Goal: Task Accomplishment & Management: Manage account settings

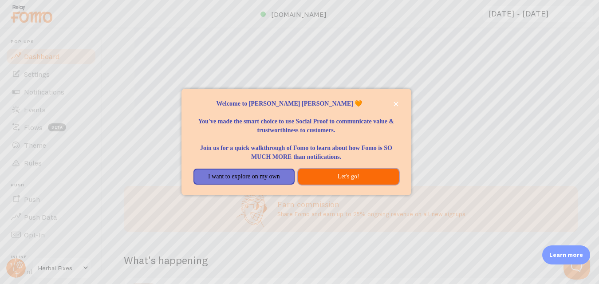
click at [323, 176] on button "Let's go!" at bounding box center [348, 177] width 101 height 16
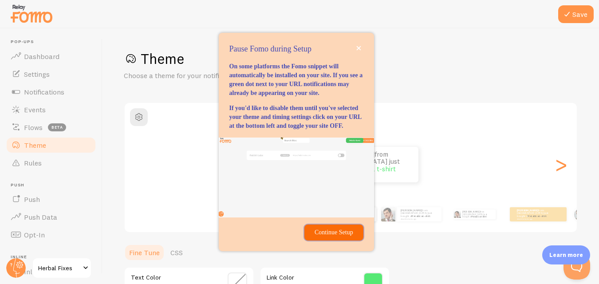
click at [336, 237] on p "Continue Setup" at bounding box center [334, 232] width 48 height 9
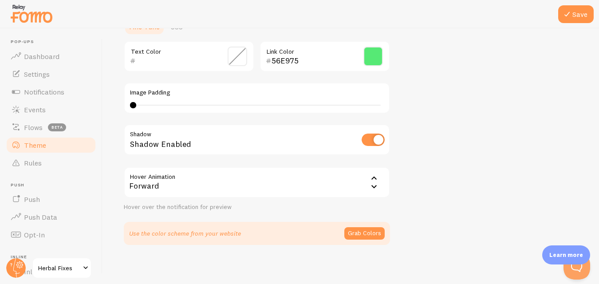
scroll to position [229, 0]
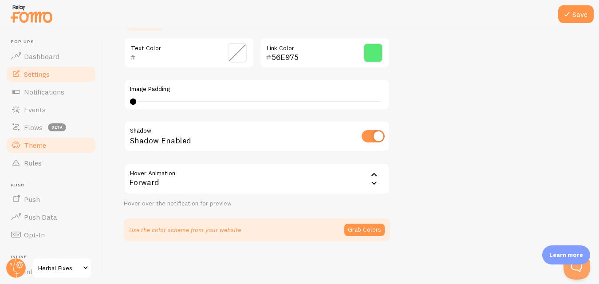
click at [46, 76] on span "Settings" at bounding box center [37, 74] width 26 height 9
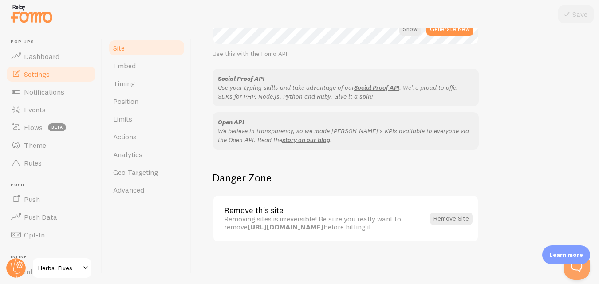
scroll to position [553, 0]
click at [141, 87] on link "Timing" at bounding box center [147, 84] width 78 height 18
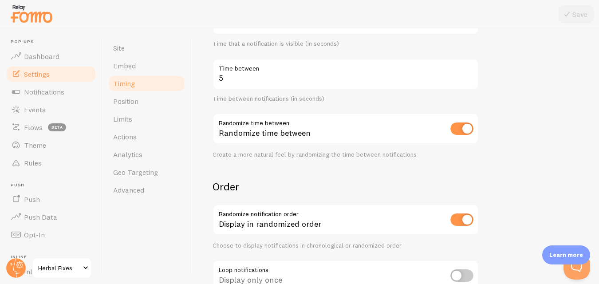
scroll to position [241, 0]
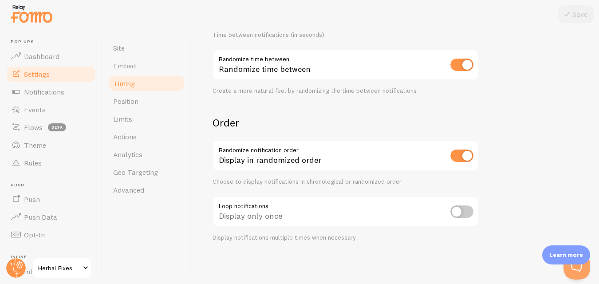
click at [468, 212] on input "checkbox" at bounding box center [461, 211] width 23 height 12
checkbox input "true"
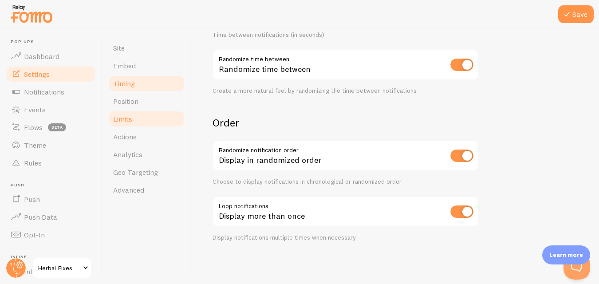
click at [130, 114] on span "Limits" at bounding box center [122, 118] width 19 height 9
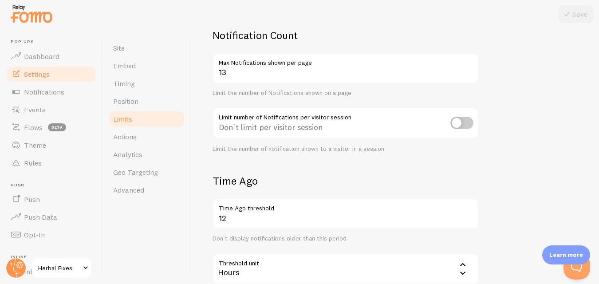
scroll to position [89, 0]
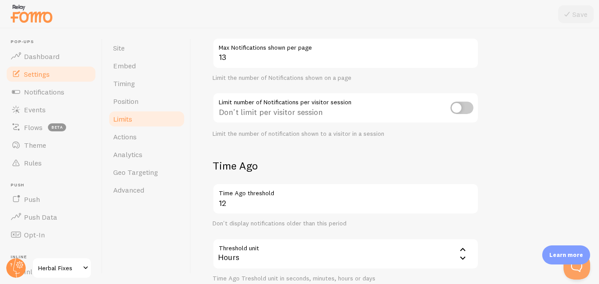
click at [466, 110] on input "checkbox" at bounding box center [461, 108] width 23 height 12
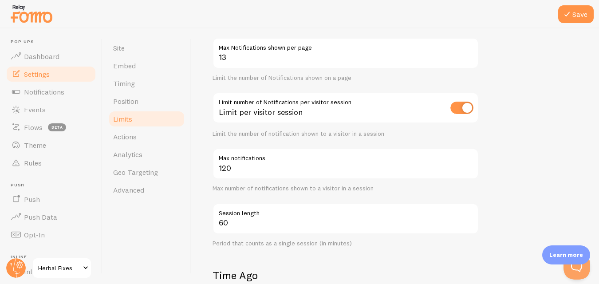
click at [457, 110] on input "checkbox" at bounding box center [461, 108] width 23 height 12
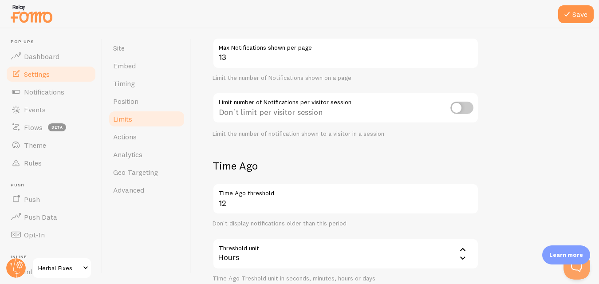
click at [465, 107] on input "checkbox" at bounding box center [461, 108] width 23 height 12
checkbox input "true"
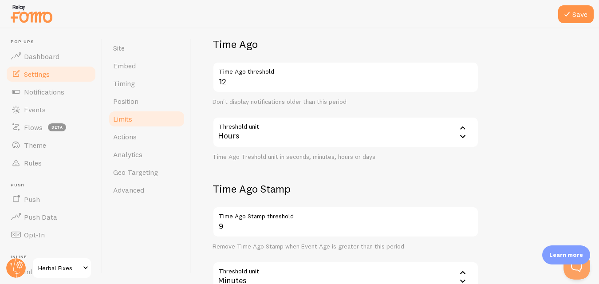
scroll to position [310, 0]
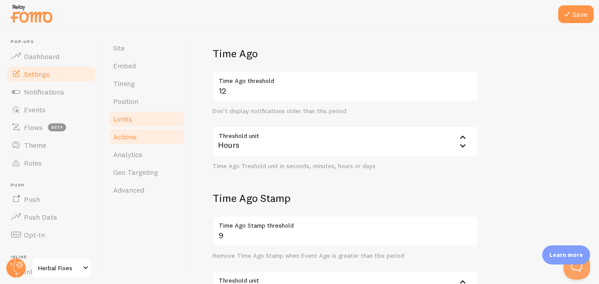
click at [168, 134] on link "Actions" at bounding box center [147, 137] width 78 height 18
click at [579, 15] on button "Save" at bounding box center [575, 14] width 35 height 18
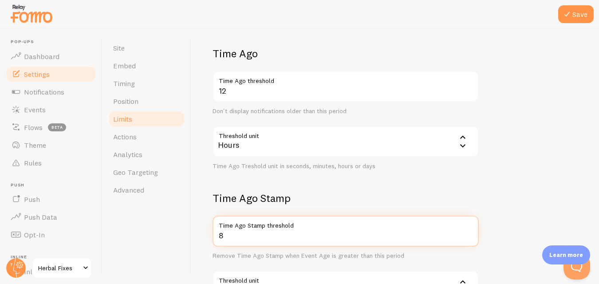
click at [471, 237] on input "8" at bounding box center [345, 231] width 266 height 31
type input "7"
click at [467, 237] on input "7" at bounding box center [345, 231] width 266 height 31
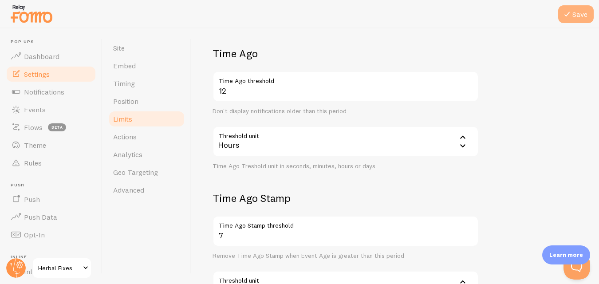
click at [576, 12] on button "Save" at bounding box center [575, 14] width 35 height 18
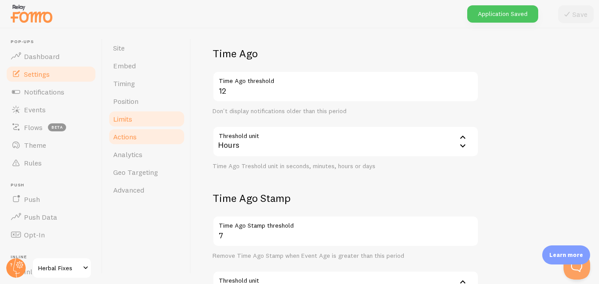
click at [129, 137] on span "Actions" at bounding box center [125, 136] width 24 height 9
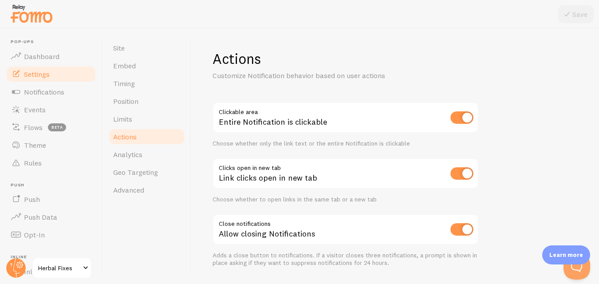
scroll to position [26, 0]
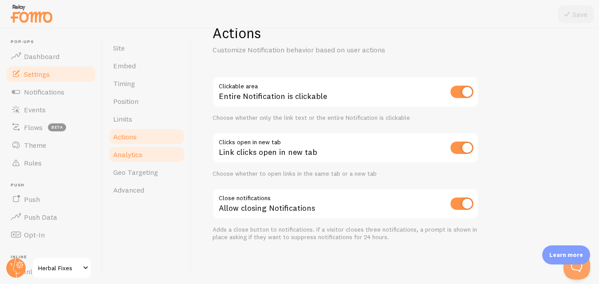
click at [148, 156] on link "Analytics" at bounding box center [147, 154] width 78 height 18
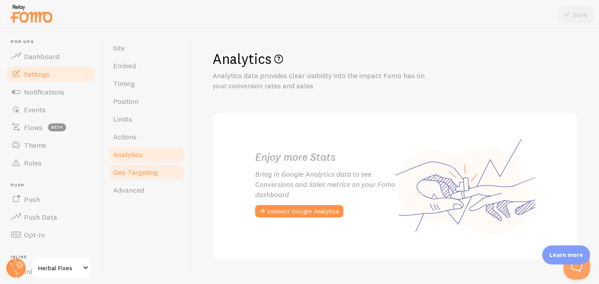
click at [149, 172] on span "Geo Targeting" at bounding box center [135, 172] width 45 height 9
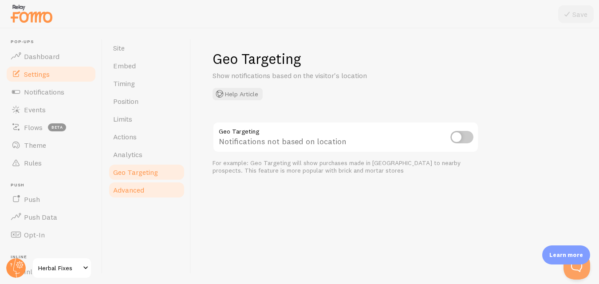
click at [139, 192] on span "Advanced" at bounding box center [128, 189] width 31 height 9
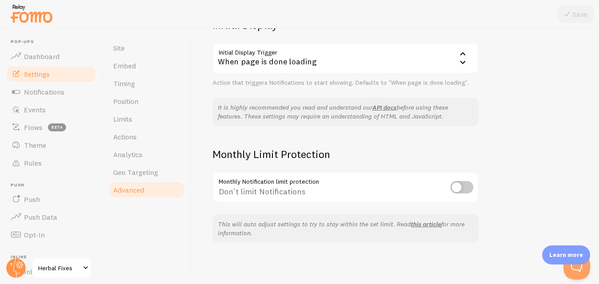
scroll to position [231, 0]
click at [464, 188] on input "checkbox" at bounding box center [461, 186] width 23 height 12
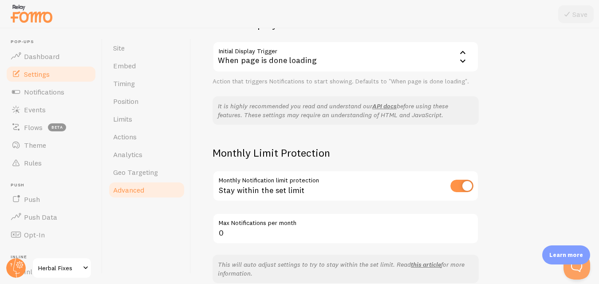
click at [458, 188] on input "checkbox" at bounding box center [461, 186] width 23 height 12
checkbox input "false"
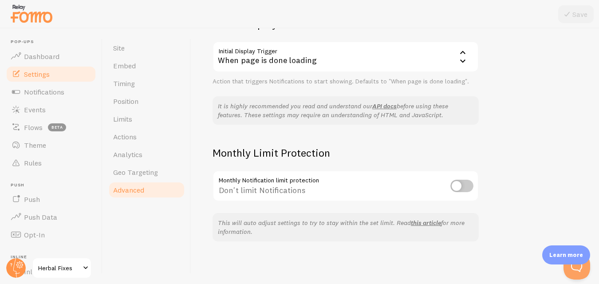
scroll to position [186, 0]
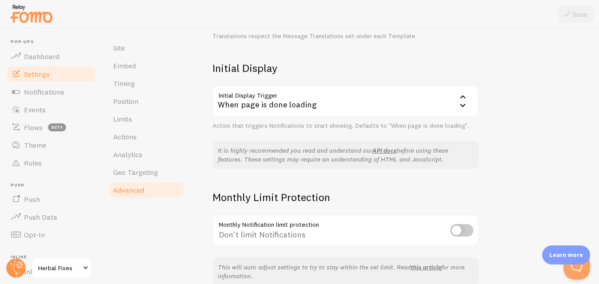
click at [464, 96] on icon at bounding box center [462, 97] width 11 height 11
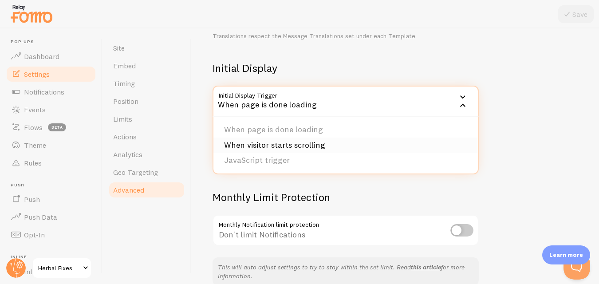
click at [389, 145] on li "When visitor starts scrolling" at bounding box center [345, 145] width 264 height 16
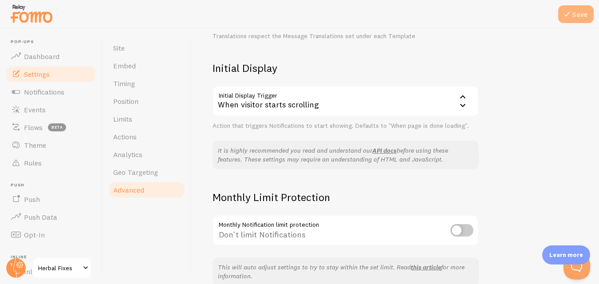
click at [565, 14] on icon at bounding box center [566, 14] width 11 height 11
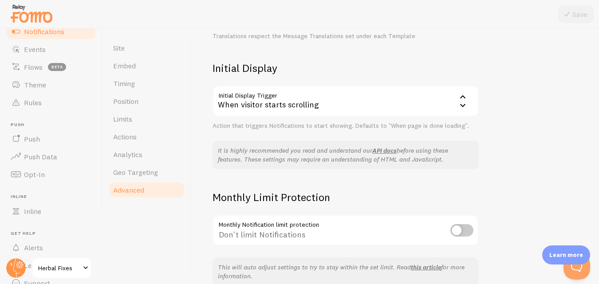
scroll to position [100, 0]
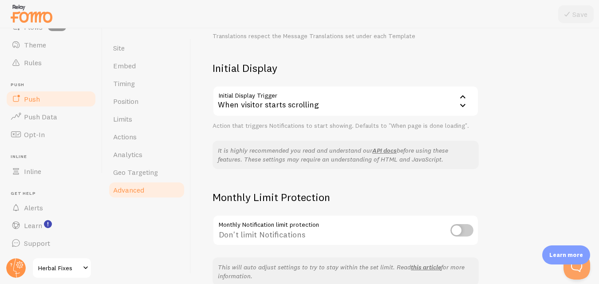
click at [46, 105] on link "Push" at bounding box center [50, 99] width 91 height 18
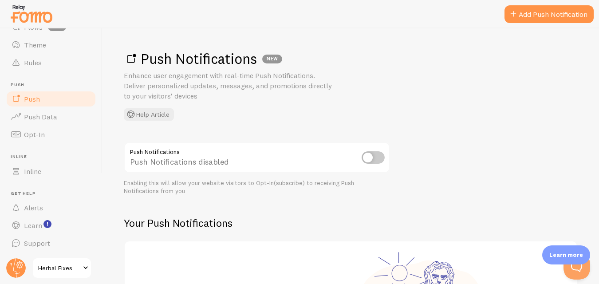
click at [380, 159] on input "checkbox" at bounding box center [372, 157] width 23 height 12
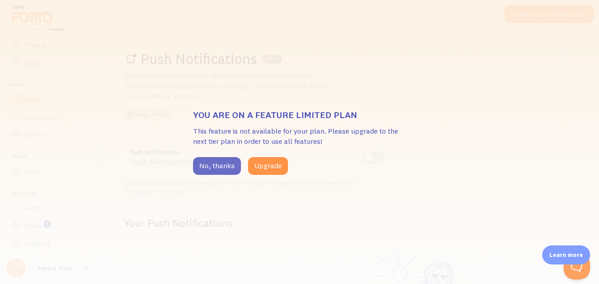
click at [220, 167] on button "No, thanks" at bounding box center [217, 166] width 48 height 18
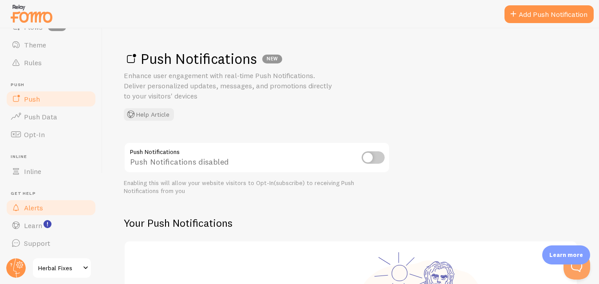
click at [43, 212] on link "Alerts" at bounding box center [50, 208] width 91 height 18
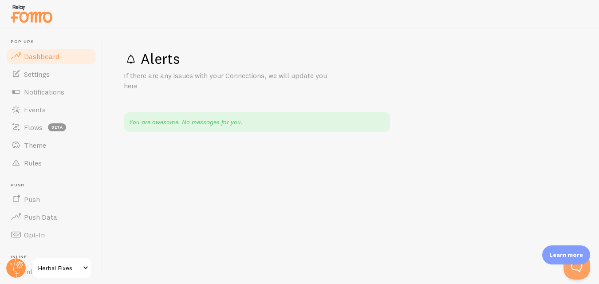
click at [51, 58] on span "Dashboard" at bounding box center [41, 56] width 35 height 9
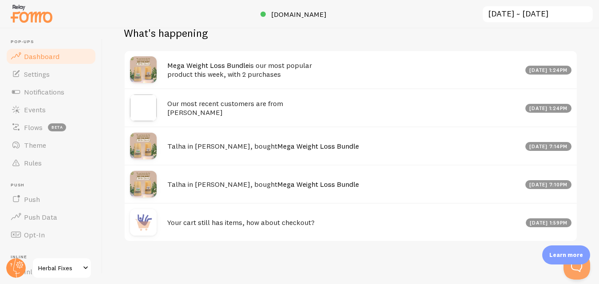
scroll to position [449, 0]
click at [64, 71] on link "Settings" at bounding box center [50, 74] width 91 height 18
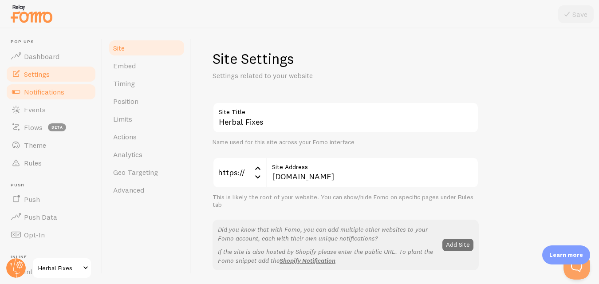
click at [63, 92] on span "Notifications" at bounding box center [44, 91] width 40 height 9
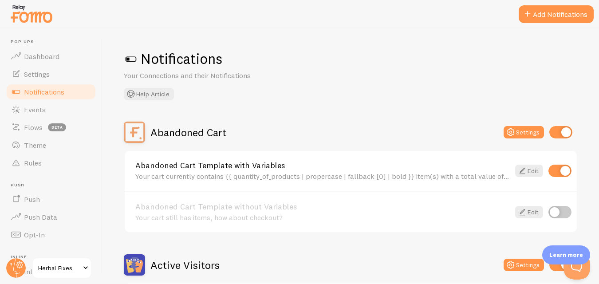
click at [134, 59] on span at bounding box center [131, 59] width 14 height 14
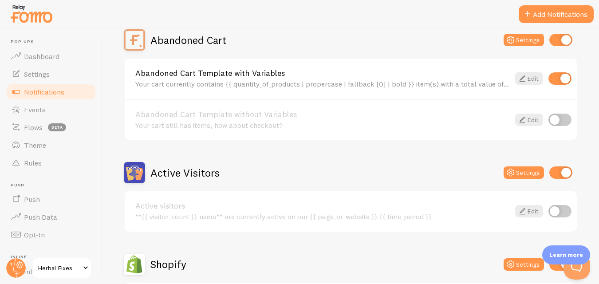
scroll to position [177, 0]
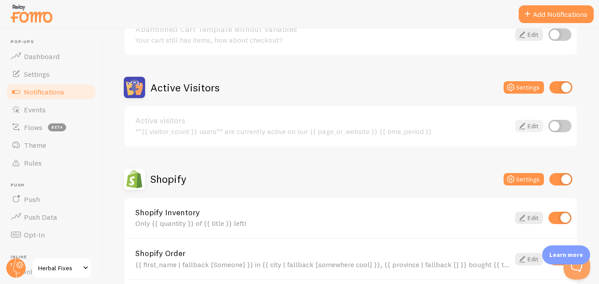
click at [528, 128] on link "Edit" at bounding box center [529, 126] width 28 height 12
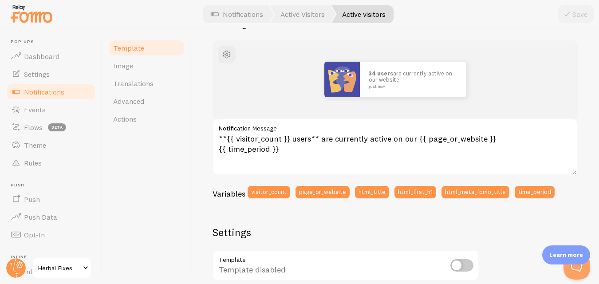
scroll to position [133, 0]
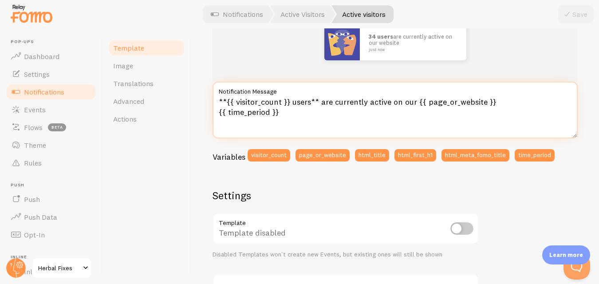
click at [289, 101] on textarea "**{{ visitor_count }} users** are currently active on our {{ page_or_website }}…" at bounding box center [394, 110] width 365 height 57
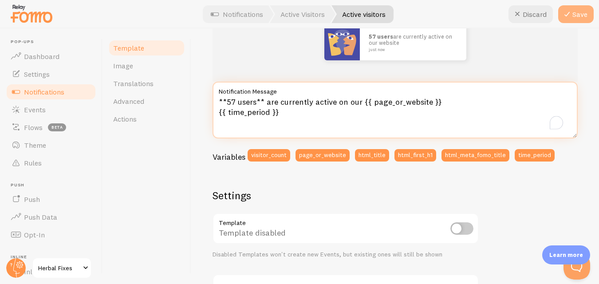
type textarea "**57 users** are currently active on our {{ page_or_website }} {{ time_period }}"
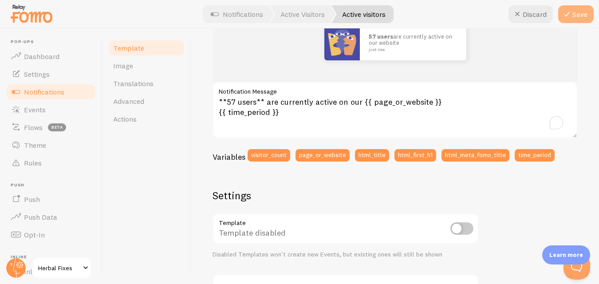
click at [575, 13] on button "Save" at bounding box center [575, 14] width 35 height 18
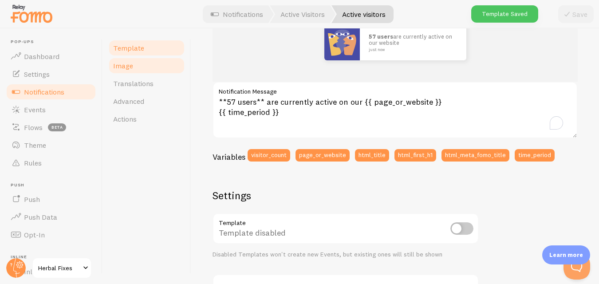
click at [141, 68] on link "Image" at bounding box center [147, 66] width 78 height 18
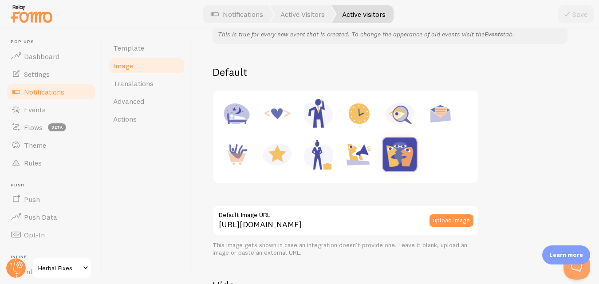
scroll to position [89, 0]
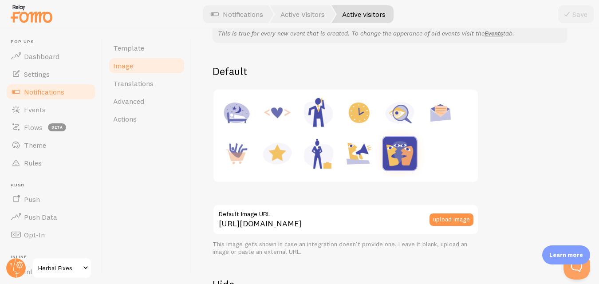
click at [358, 120] on img at bounding box center [359, 113] width 34 height 34
type input "https://fomo.com/images/widget/template_defaults/hours.jpg"
click at [573, 12] on button "Save" at bounding box center [575, 14] width 35 height 18
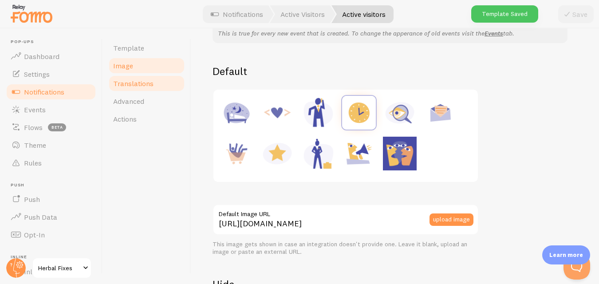
click at [141, 88] on link "Translations" at bounding box center [147, 84] width 78 height 18
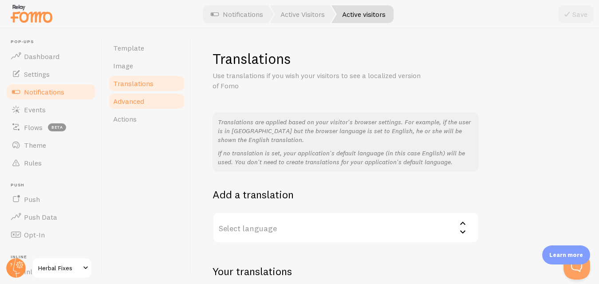
click at [138, 106] on link "Advanced" at bounding box center [147, 101] width 78 height 18
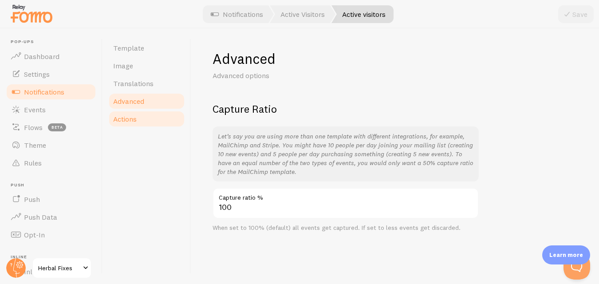
click at [137, 123] on link "Actions" at bounding box center [147, 119] width 78 height 18
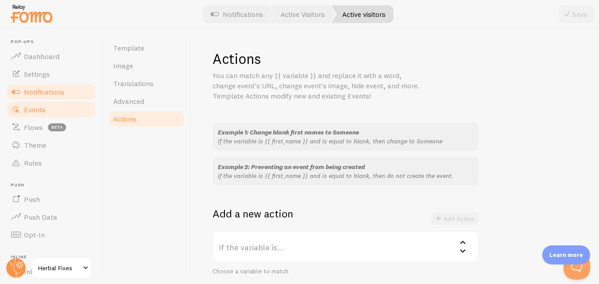
click at [37, 107] on span "Events" at bounding box center [35, 109] width 22 height 9
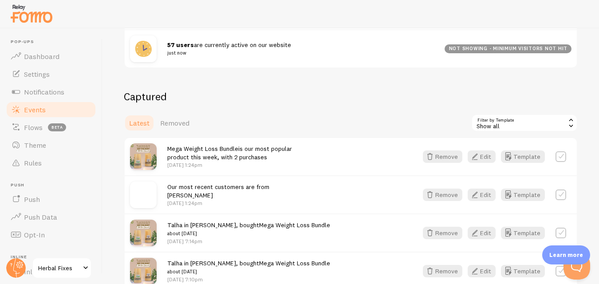
scroll to position [177, 0]
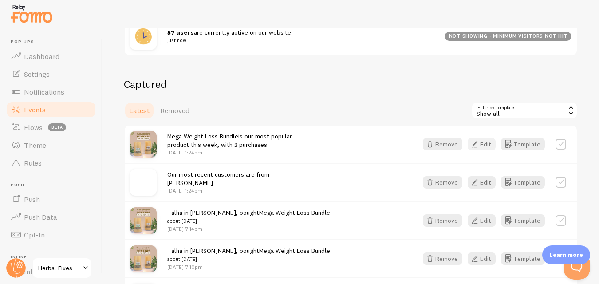
click at [484, 145] on button "Edit" at bounding box center [481, 144] width 28 height 12
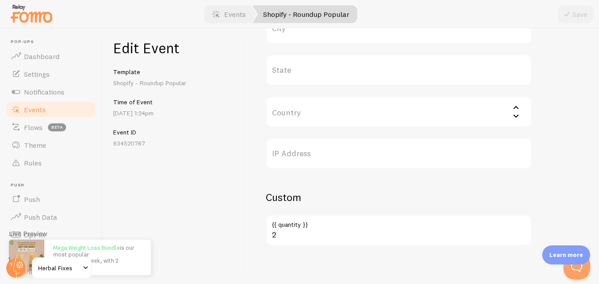
scroll to position [437, 0]
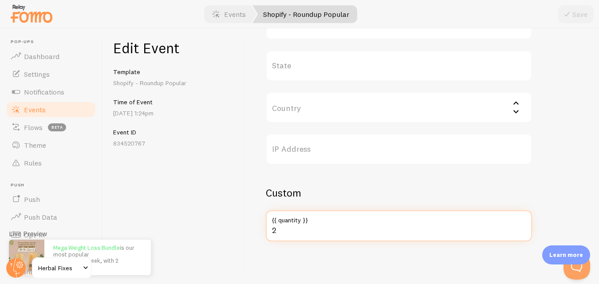
click at [282, 228] on input "2" at bounding box center [399, 225] width 266 height 31
type input "509"
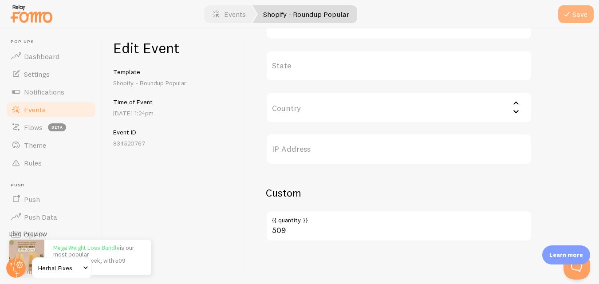
click at [576, 22] on button "Save" at bounding box center [575, 14] width 35 height 18
click at [237, 17] on link "Events" at bounding box center [228, 14] width 55 height 18
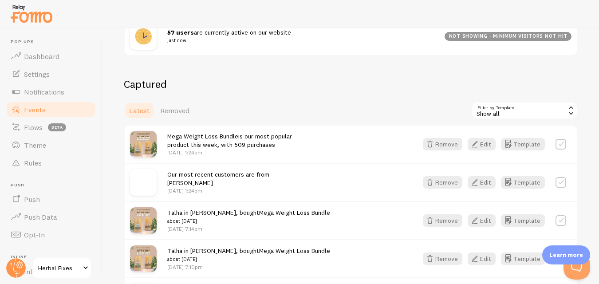
scroll to position [44, 0]
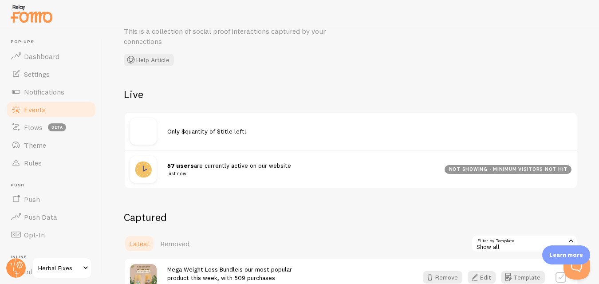
click at [212, 132] on span "Only $quantity of $title left!" at bounding box center [206, 131] width 79 height 8
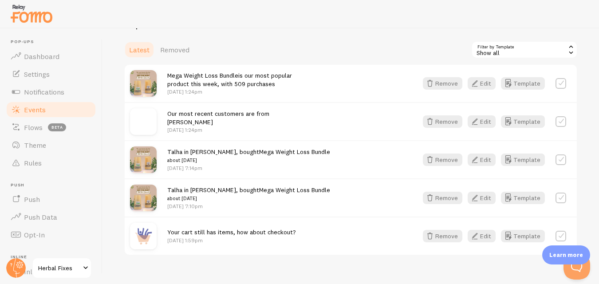
scroll to position [252, 0]
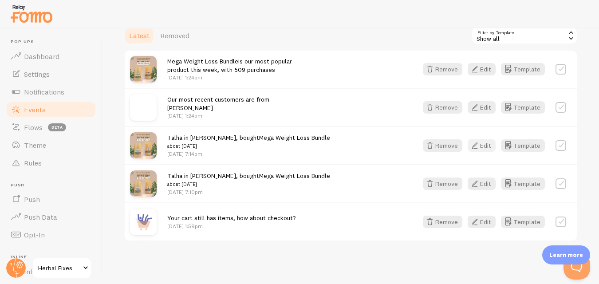
click at [472, 146] on icon "button" at bounding box center [474, 145] width 11 height 11
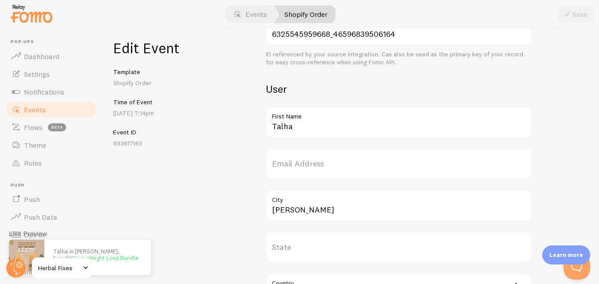
scroll to position [266, 0]
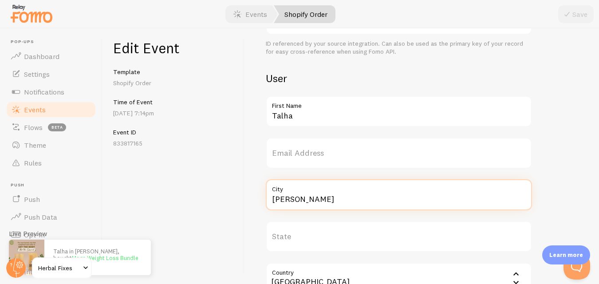
click at [322, 203] on input "Sadiqa abad" at bounding box center [399, 194] width 266 height 31
type input "Islamabad"
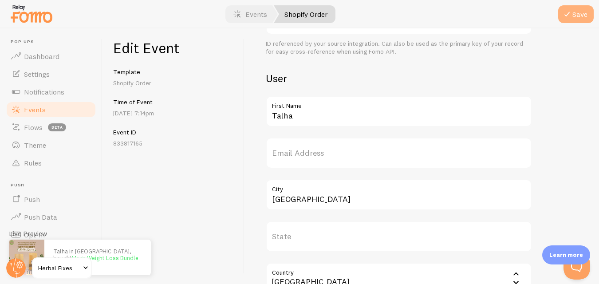
click at [581, 19] on button "Save" at bounding box center [575, 14] width 35 height 18
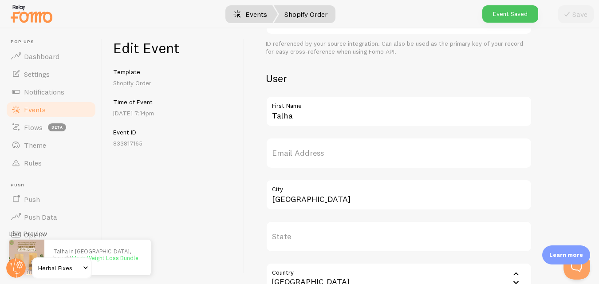
click at [247, 16] on link "Events" at bounding box center [250, 14] width 55 height 18
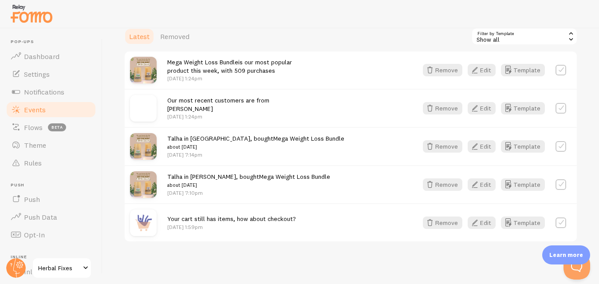
scroll to position [252, 0]
click at [471, 182] on icon "button" at bounding box center [474, 183] width 11 height 11
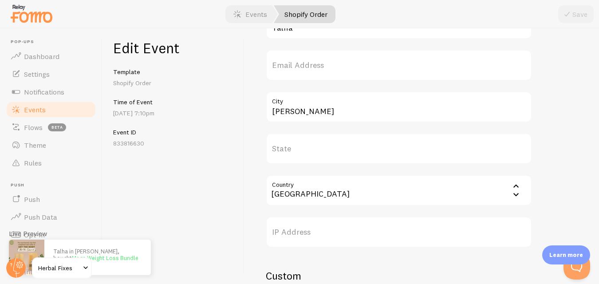
scroll to position [355, 0]
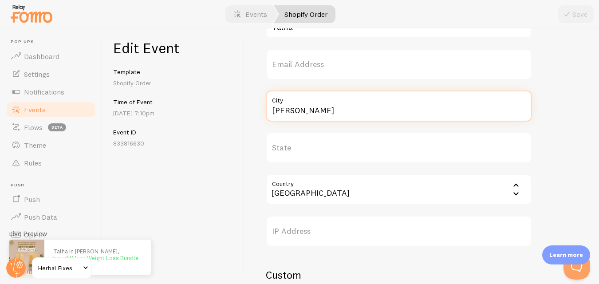
click at [306, 109] on input "Sadiqa abad" at bounding box center [399, 105] width 266 height 31
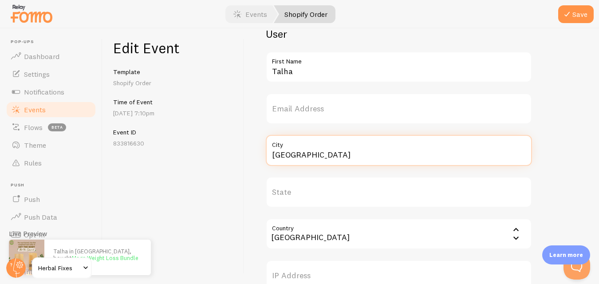
type input "Karachi"
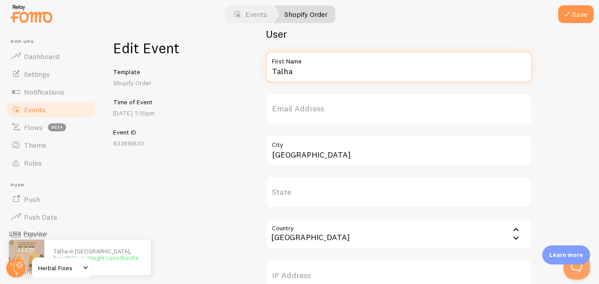
click at [293, 69] on input "Talha" at bounding box center [399, 66] width 266 height 31
type input "Sadia"
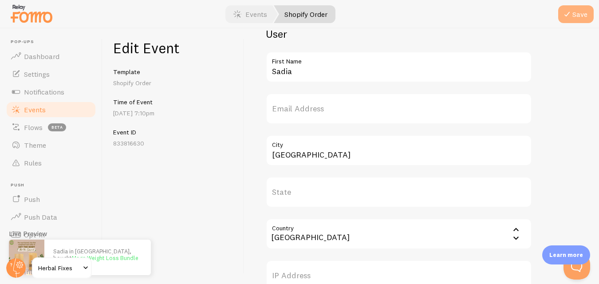
click at [579, 9] on button "Save" at bounding box center [575, 14] width 35 height 18
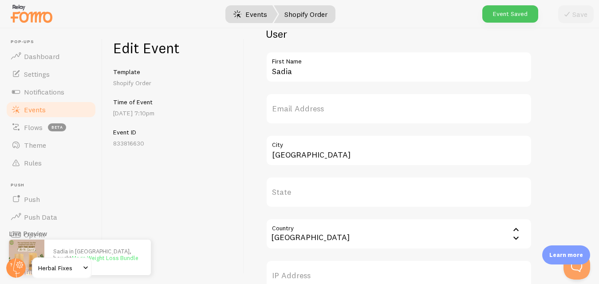
click at [247, 16] on link "Events" at bounding box center [250, 14] width 55 height 18
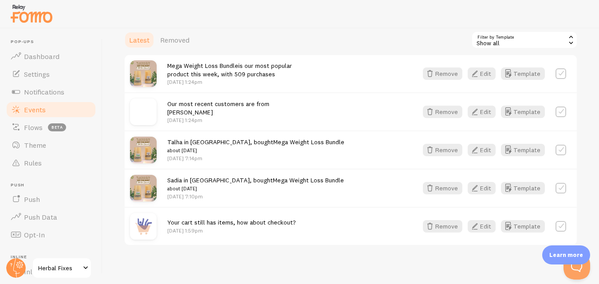
scroll to position [252, 0]
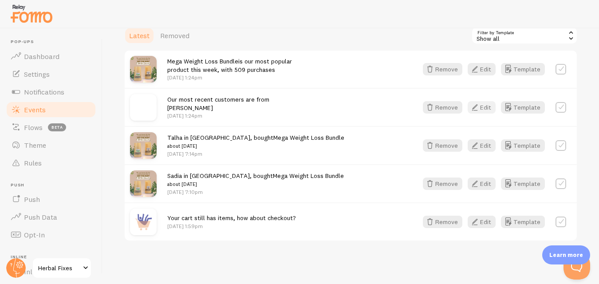
click at [480, 108] on button "Edit" at bounding box center [481, 107] width 28 height 12
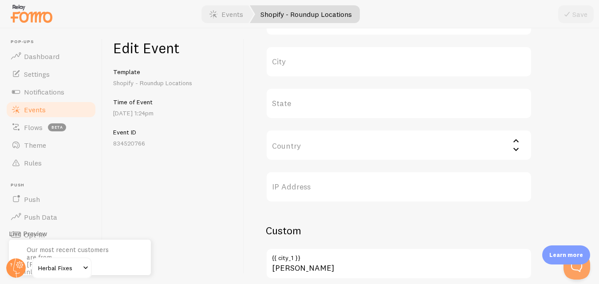
scroll to position [527, 0]
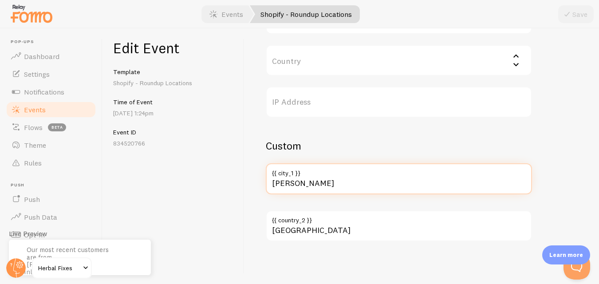
click at [319, 184] on input "Sadiqa abad" at bounding box center [399, 178] width 266 height 31
type input "Karachi"
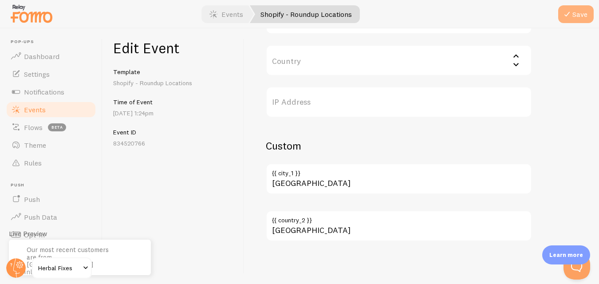
click at [583, 10] on button "Save" at bounding box center [575, 14] width 35 height 18
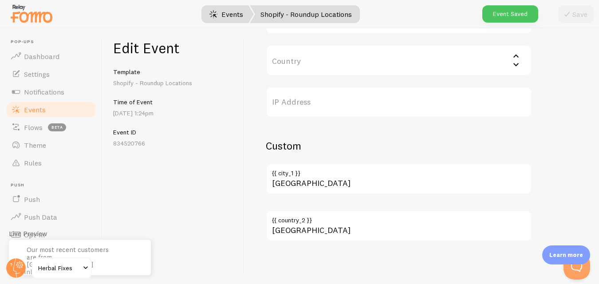
click at [227, 15] on link "Events" at bounding box center [226, 14] width 55 height 18
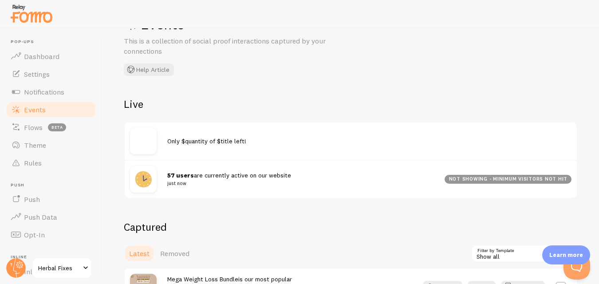
scroll to position [31, 0]
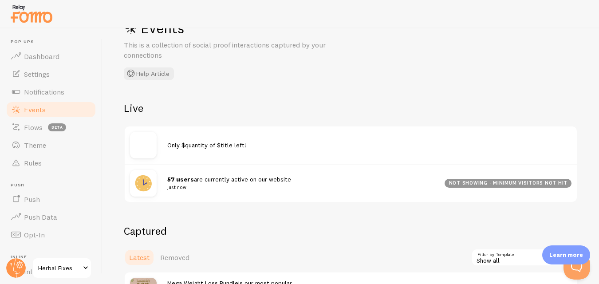
click at [447, 180] on div "not showing - minimum visitors not hit" at bounding box center [507, 183] width 127 height 9
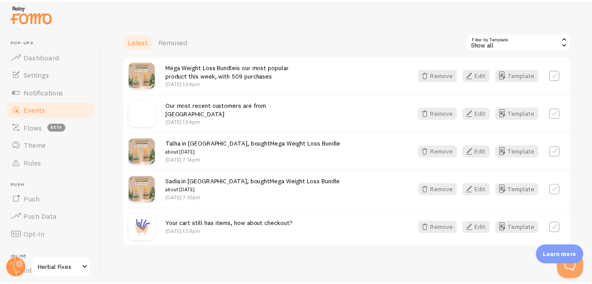
scroll to position [252, 0]
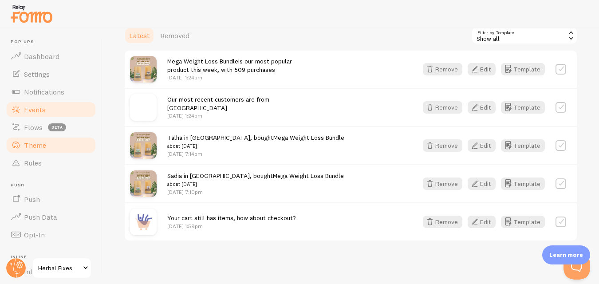
click at [37, 143] on span "Theme" at bounding box center [35, 145] width 22 height 9
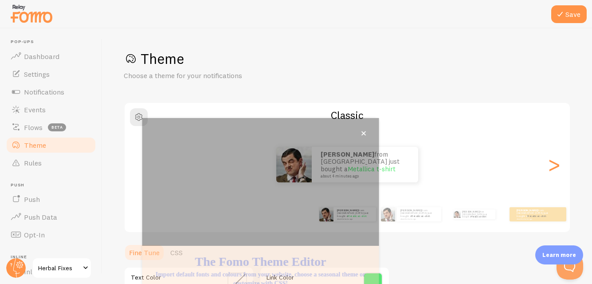
scroll to position [96, 0]
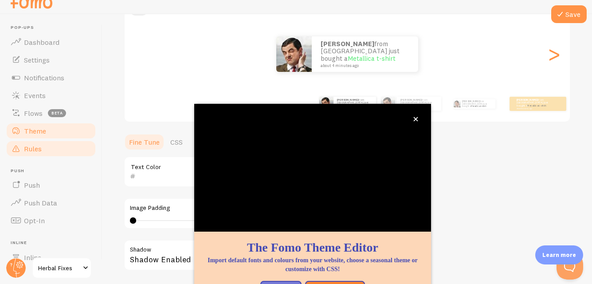
click at [34, 144] on span "Rules" at bounding box center [33, 148] width 18 height 9
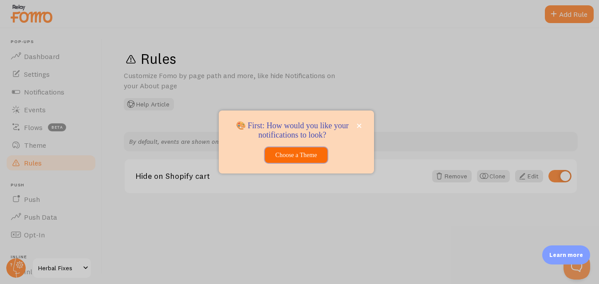
click at [318, 151] on button "Choose a Theme" at bounding box center [296, 155] width 63 height 16
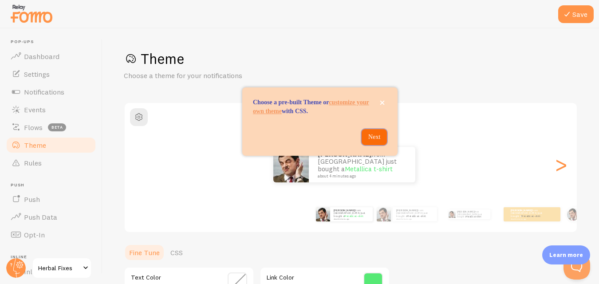
click at [371, 141] on p "Next" at bounding box center [374, 137] width 15 height 9
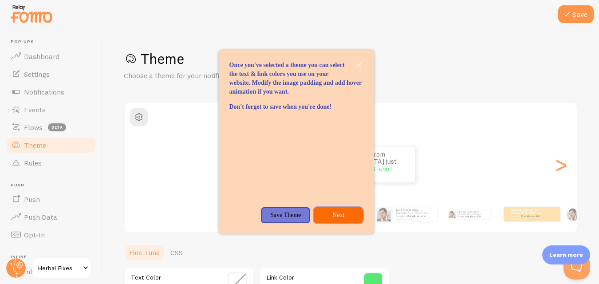
click at [332, 220] on p "Next" at bounding box center [338, 215] width 39 height 9
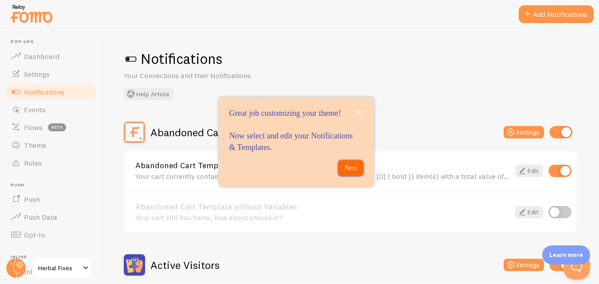
click at [354, 173] on p "Next" at bounding box center [350, 168] width 15 height 9
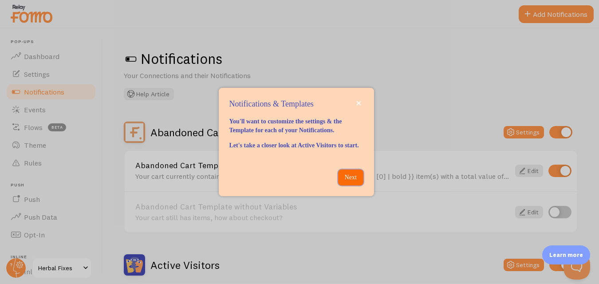
click at [355, 182] on p "Next" at bounding box center [350, 177] width 15 height 9
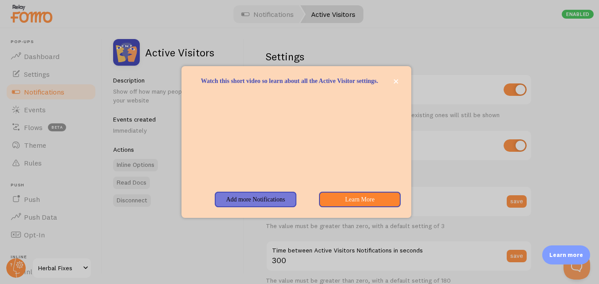
click at [445, 35] on div at bounding box center [299, 142] width 599 height 284
click at [396, 79] on icon "close," at bounding box center [395, 81] width 4 height 4
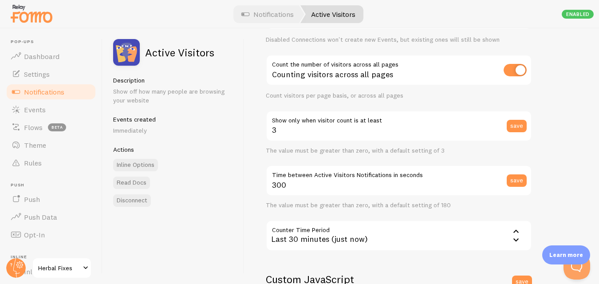
scroll to position [44, 0]
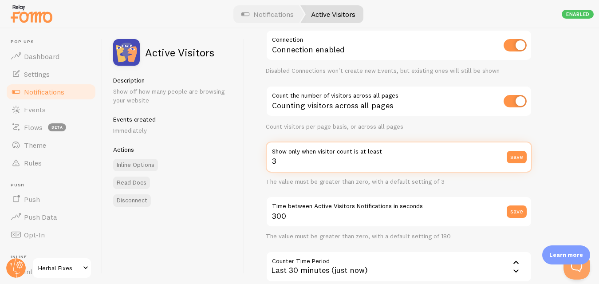
click at [316, 165] on input "3" at bounding box center [399, 156] width 266 height 31
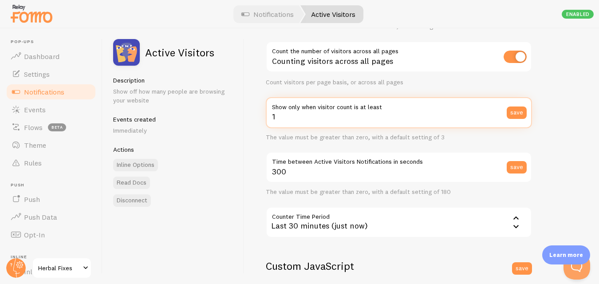
type input "1"
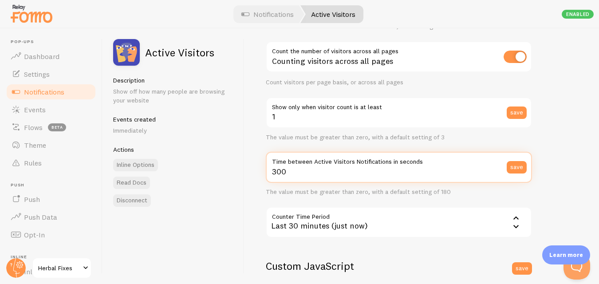
click at [359, 173] on input "300" at bounding box center [399, 167] width 266 height 31
type input "3"
type input "7"
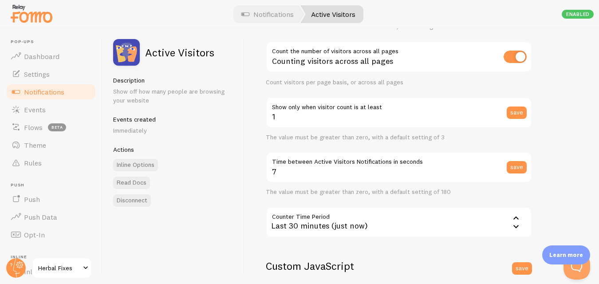
click at [393, 210] on div "Last 30 minutes (just now)" at bounding box center [399, 222] width 266 height 31
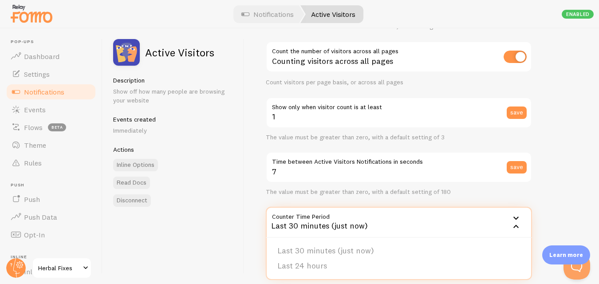
click at [432, 219] on div "Last 30 minutes (just now)" at bounding box center [399, 222] width 266 height 31
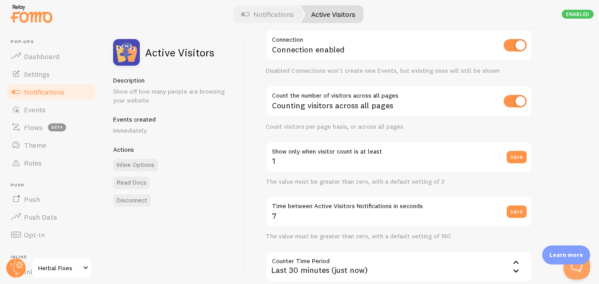
scroll to position [0, 0]
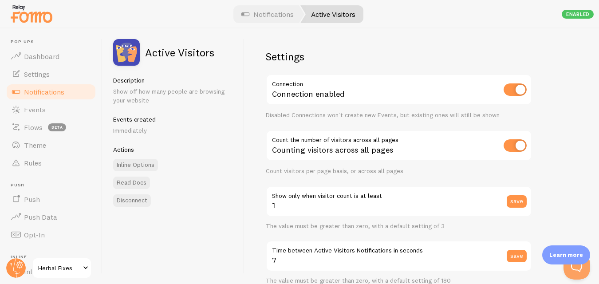
click at [496, 149] on div "Counting visitors across all pages" at bounding box center [399, 146] width 266 height 32
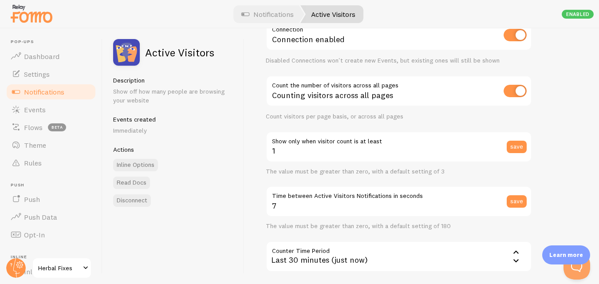
scroll to position [89, 0]
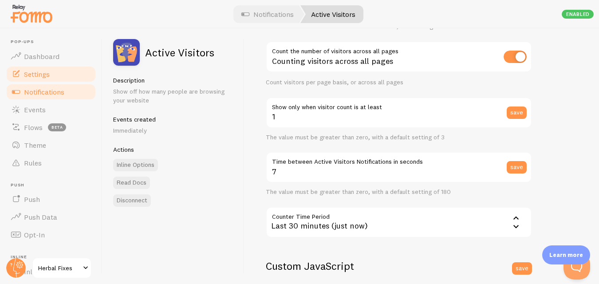
click at [51, 72] on link "Settings" at bounding box center [50, 74] width 91 height 18
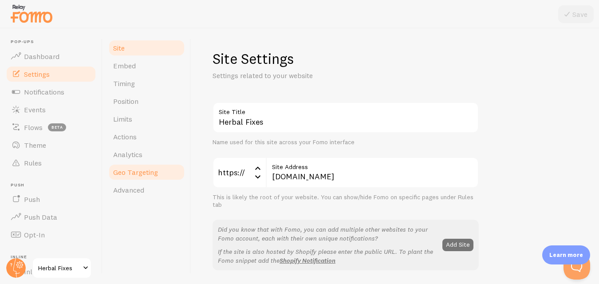
click at [145, 170] on span "Geo Targeting" at bounding box center [135, 172] width 45 height 9
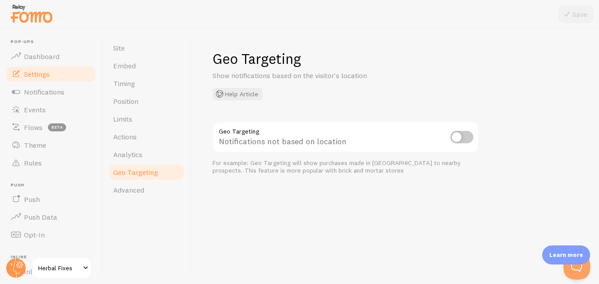
click at [467, 138] on input "checkbox" at bounding box center [461, 137] width 23 height 12
checkbox input "true"
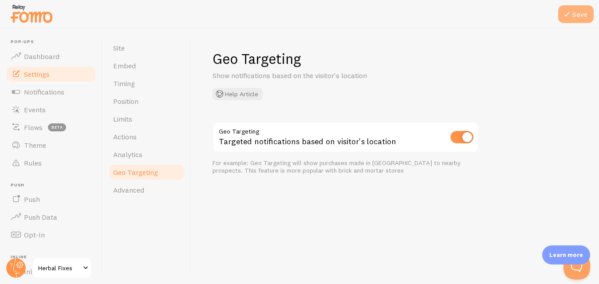
click at [570, 12] on icon at bounding box center [566, 14] width 11 height 11
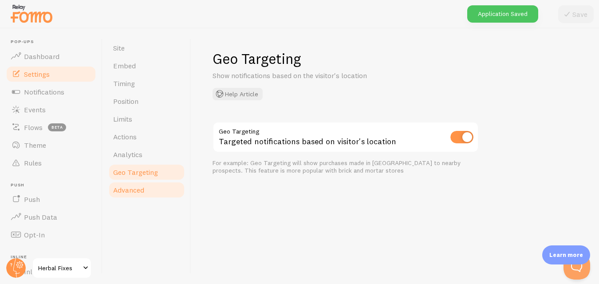
click at [127, 190] on span "Advanced" at bounding box center [128, 189] width 31 height 9
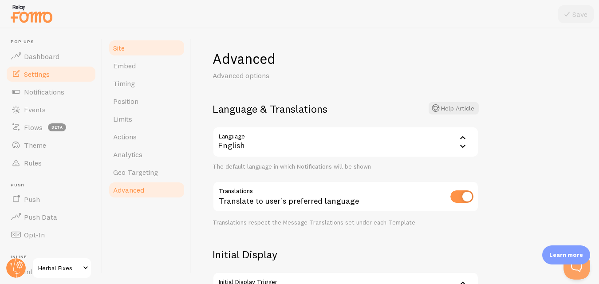
click at [120, 53] on link "Site" at bounding box center [147, 48] width 78 height 18
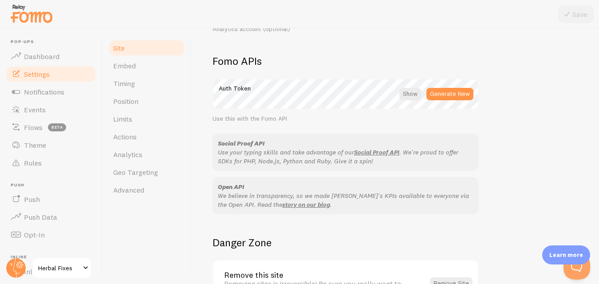
scroll to position [553, 0]
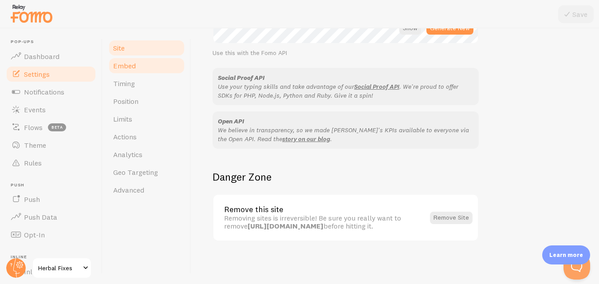
click at [141, 65] on link "Embed" at bounding box center [147, 66] width 78 height 18
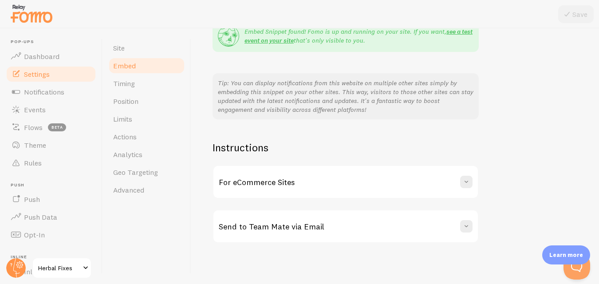
scroll to position [192, 0]
click at [340, 185] on div "For eCommerce Sites" at bounding box center [345, 180] width 264 height 32
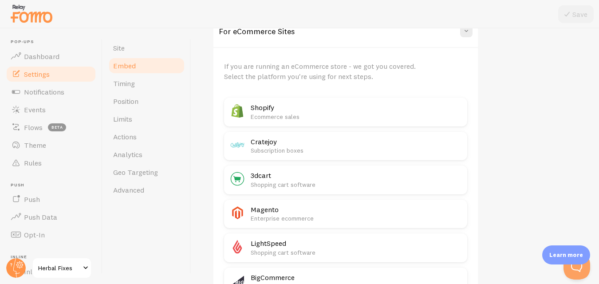
scroll to position [369, 0]
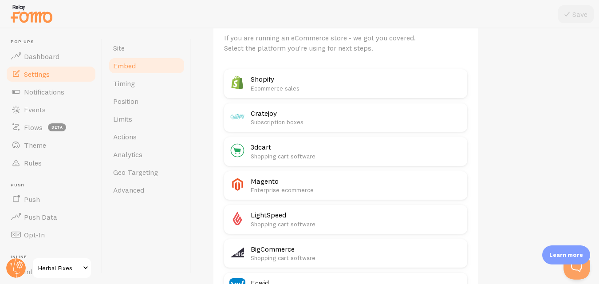
click at [335, 88] on p "Ecommerce sales" at bounding box center [356, 88] width 211 height 9
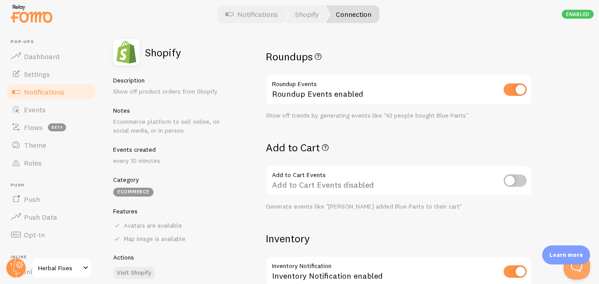
scroll to position [266, 0]
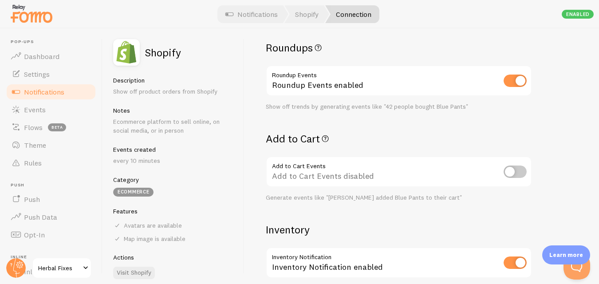
click at [507, 83] on input "checkbox" at bounding box center [514, 81] width 23 height 12
checkbox input "false"
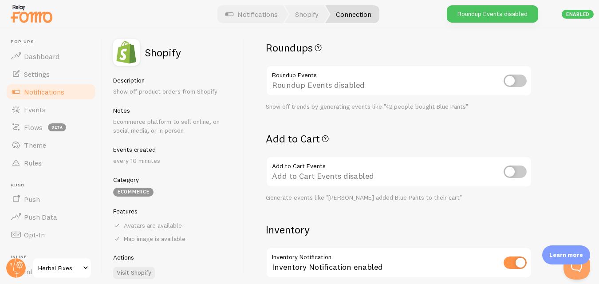
click at [519, 82] on input "checkbox" at bounding box center [514, 81] width 23 height 12
checkbox input "true"
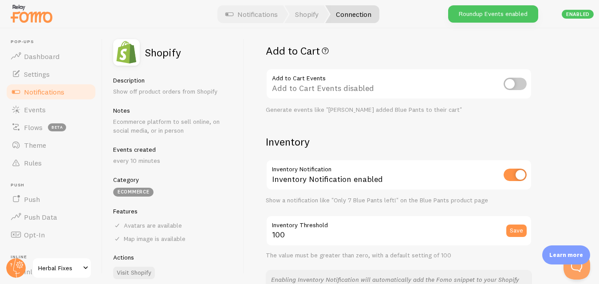
scroll to position [355, 0]
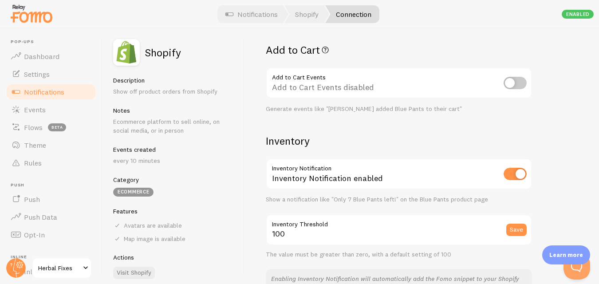
click at [515, 84] on input "checkbox" at bounding box center [514, 83] width 23 height 12
checkbox input "true"
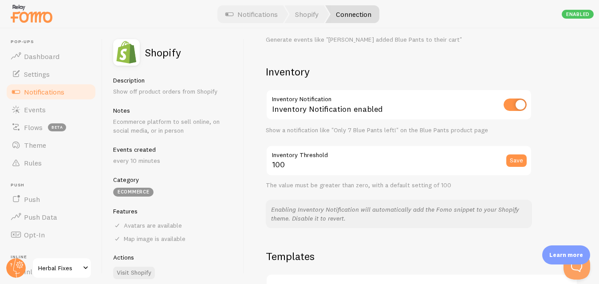
scroll to position [488, 0]
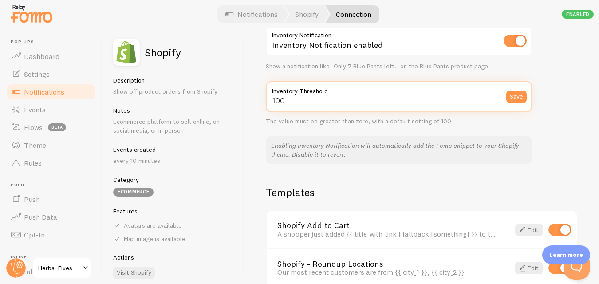
click at [416, 98] on input "100" at bounding box center [399, 96] width 266 height 31
click at [280, 106] on input "100" at bounding box center [399, 96] width 266 height 31
type input "77"
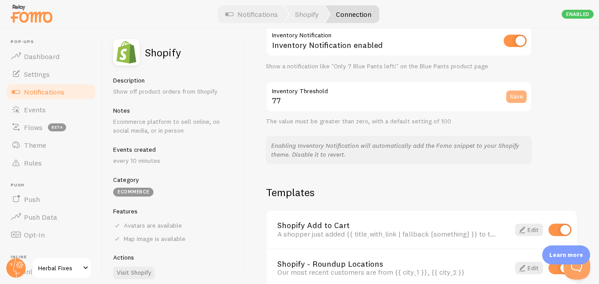
click at [518, 97] on button "Save" at bounding box center [516, 96] width 20 height 12
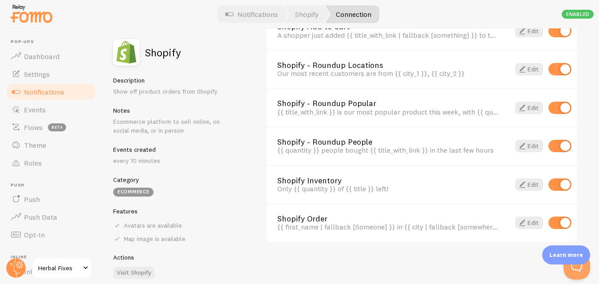
scroll to position [688, 0]
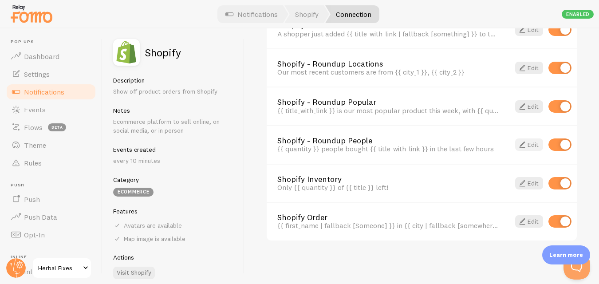
click at [526, 146] on link "Edit" at bounding box center [529, 144] width 28 height 12
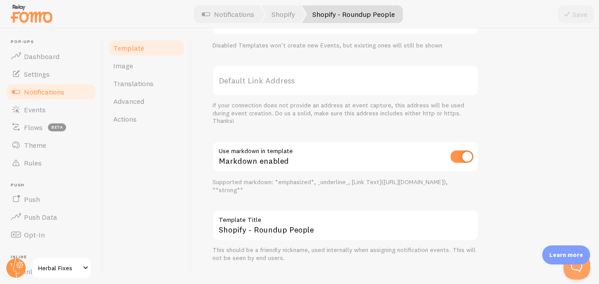
scroll to position [379, 0]
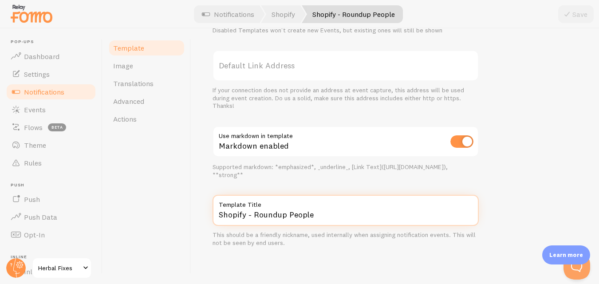
click at [313, 216] on input "Shopify - Roundup People" at bounding box center [345, 210] width 266 height 31
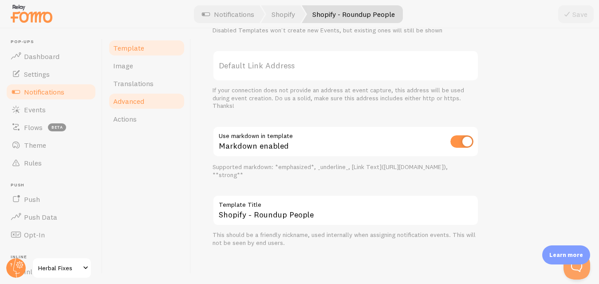
click at [129, 102] on span "Advanced" at bounding box center [128, 101] width 31 height 9
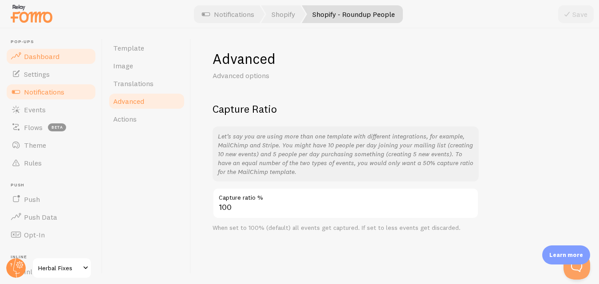
click at [48, 55] on span "Dashboard" at bounding box center [41, 56] width 35 height 9
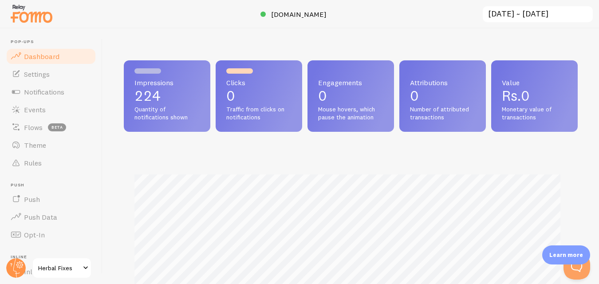
scroll to position [233, 447]
click at [60, 80] on link "Settings" at bounding box center [50, 74] width 91 height 18
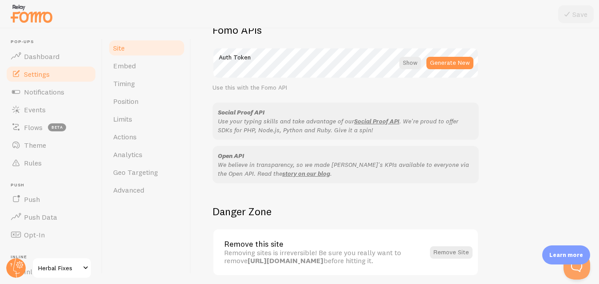
scroll to position [553, 0]
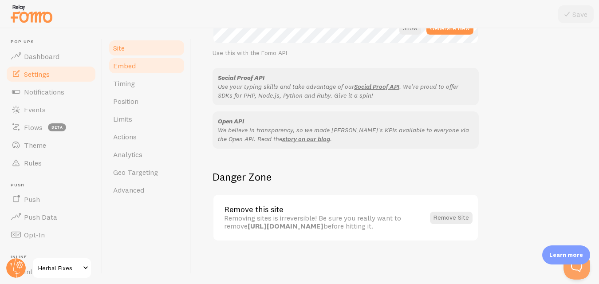
click at [141, 71] on link "Embed" at bounding box center [147, 66] width 78 height 18
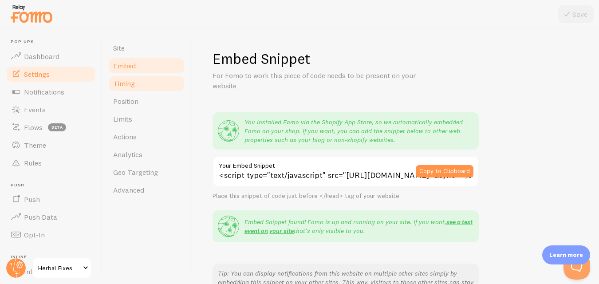
click at [140, 85] on link "Timing" at bounding box center [147, 84] width 78 height 18
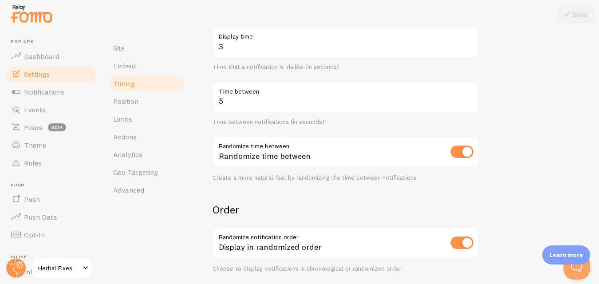
scroll to position [267, 0]
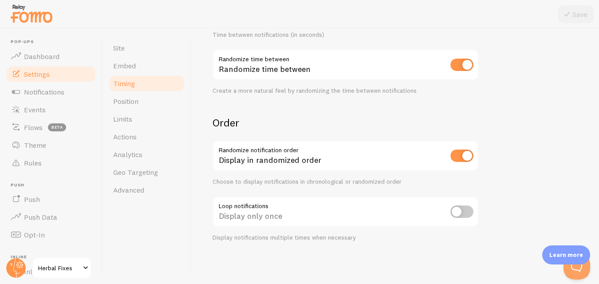
click at [467, 213] on input "checkbox" at bounding box center [461, 211] width 23 height 12
checkbox input "true"
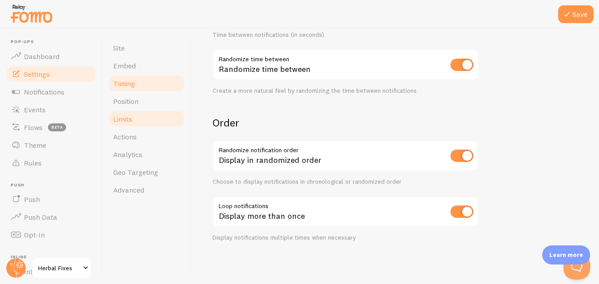
click at [141, 122] on link "Limits" at bounding box center [147, 119] width 78 height 18
click at [585, 11] on button "Save" at bounding box center [575, 14] width 35 height 18
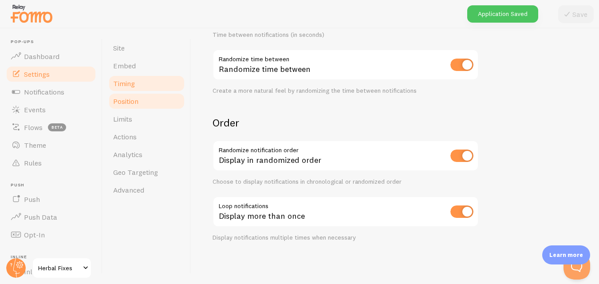
click at [121, 105] on span "Position" at bounding box center [125, 101] width 25 height 9
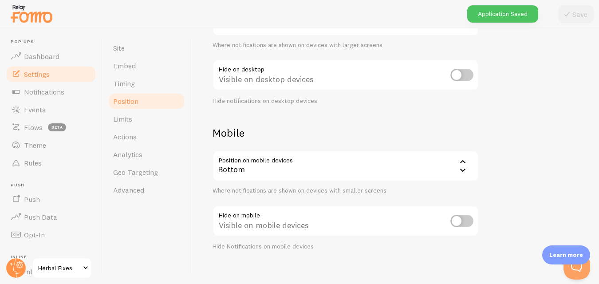
scroll to position [131, 0]
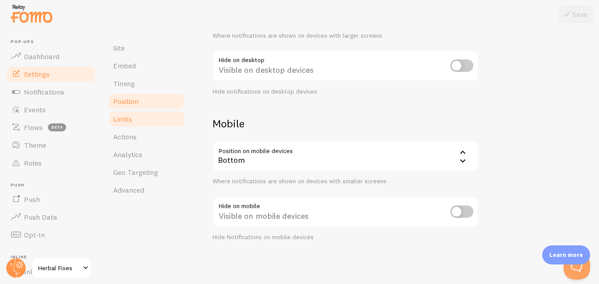
click at [145, 116] on link "Limits" at bounding box center [147, 119] width 78 height 18
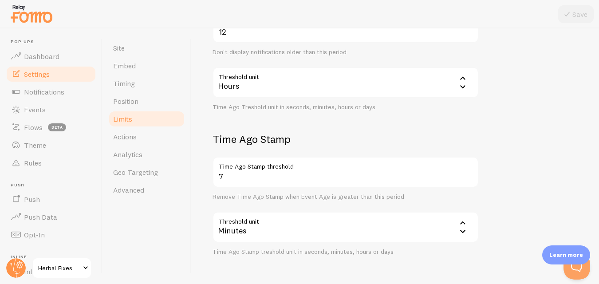
scroll to position [401, 0]
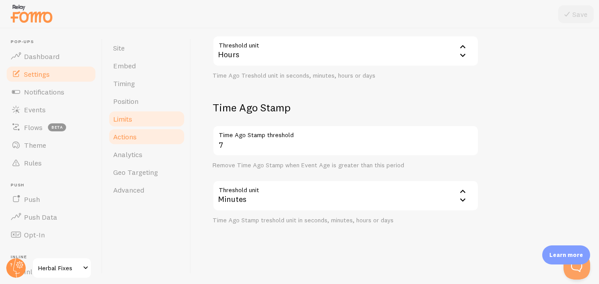
click at [141, 141] on link "Actions" at bounding box center [147, 137] width 78 height 18
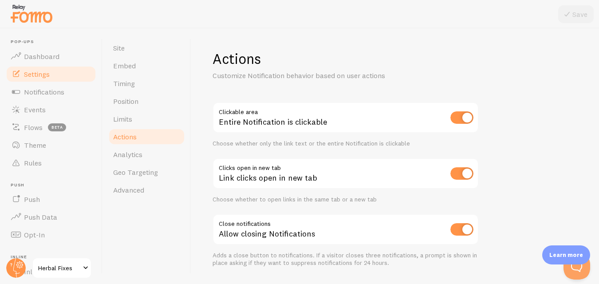
scroll to position [26, 0]
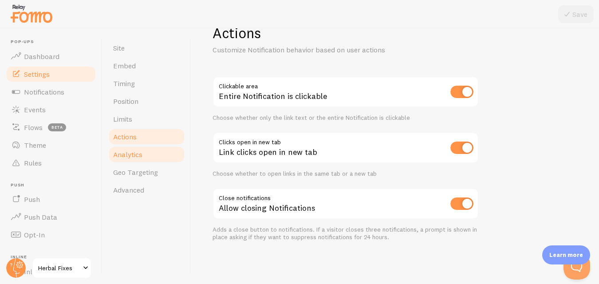
click at [168, 157] on link "Analytics" at bounding box center [147, 154] width 78 height 18
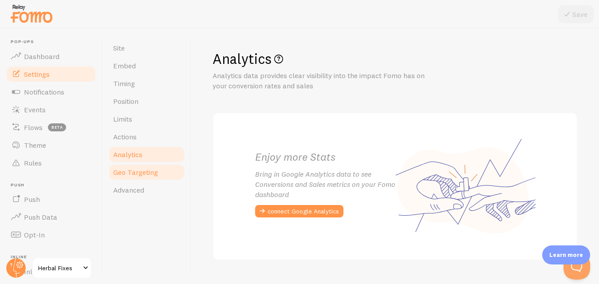
click at [159, 173] on link "Geo Targeting" at bounding box center [147, 172] width 78 height 18
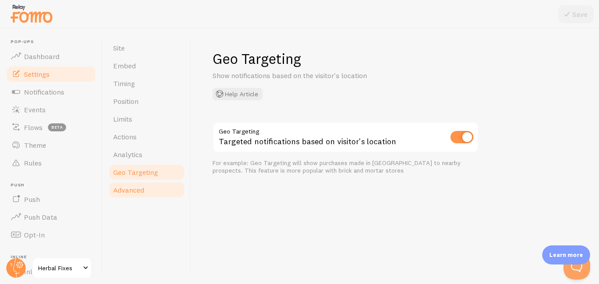
click at [149, 187] on link "Advanced" at bounding box center [147, 190] width 78 height 18
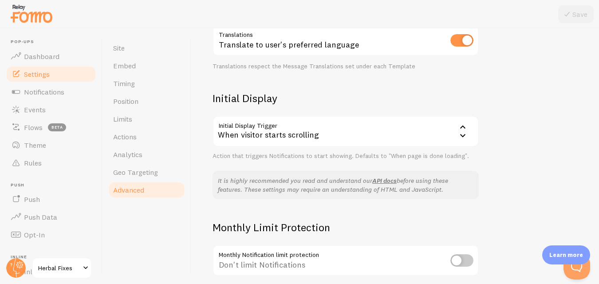
scroll to position [231, 0]
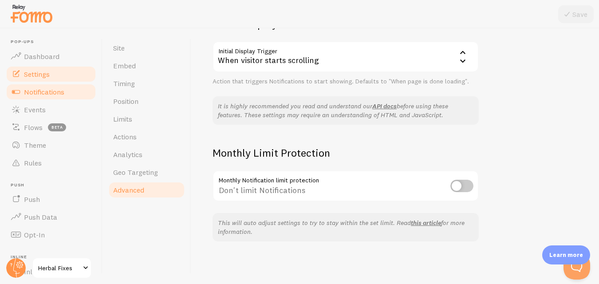
click at [55, 90] on span "Notifications" at bounding box center [44, 91] width 40 height 9
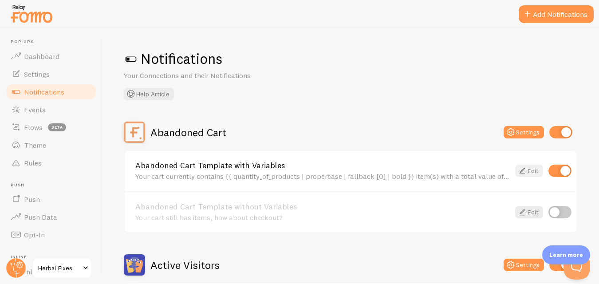
click at [523, 172] on link "Edit" at bounding box center [529, 171] width 28 height 12
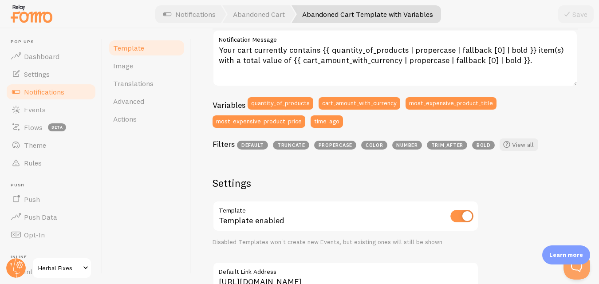
scroll to position [175, 0]
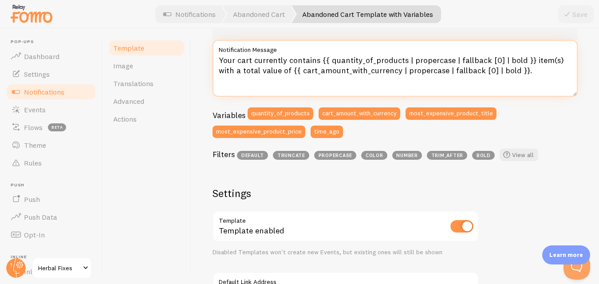
click at [403, 60] on textarea "Your cart currently contains {{ quantity_of_products | propercase | fallback [0…" at bounding box center [394, 68] width 365 height 57
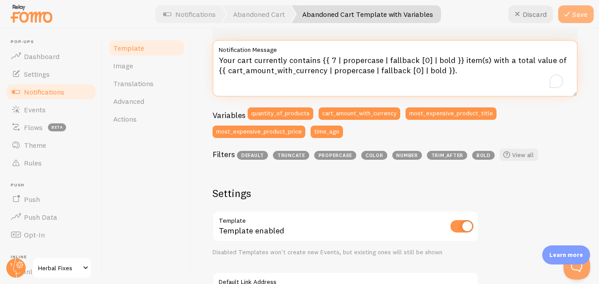
type textarea "Your cart currently contains {{ 7 | propercase | fallback [0] | bold }} item(s)…"
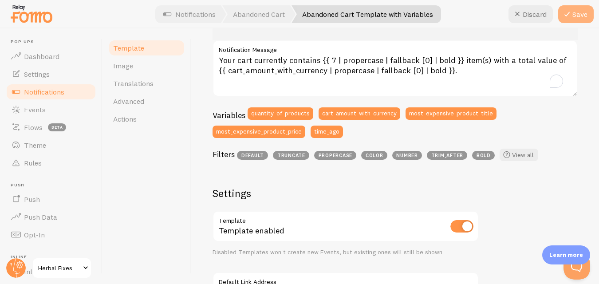
click at [560, 12] on button "Save" at bounding box center [575, 14] width 35 height 18
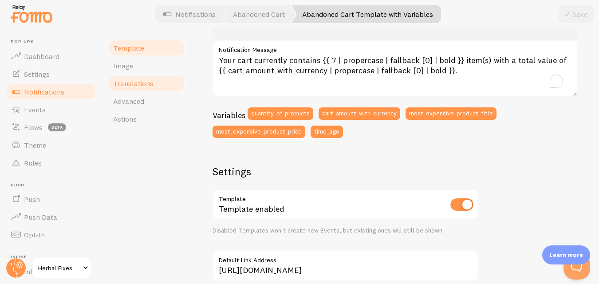
click at [142, 84] on span "Translations" at bounding box center [133, 83] width 40 height 9
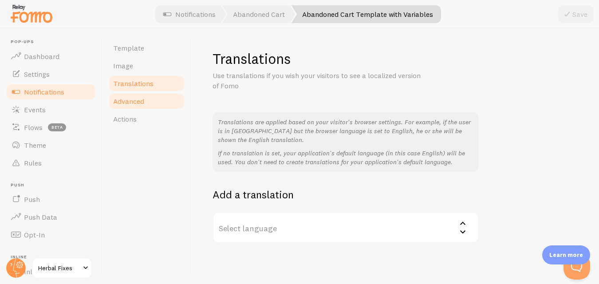
click at [144, 98] on span "Advanced" at bounding box center [128, 101] width 31 height 9
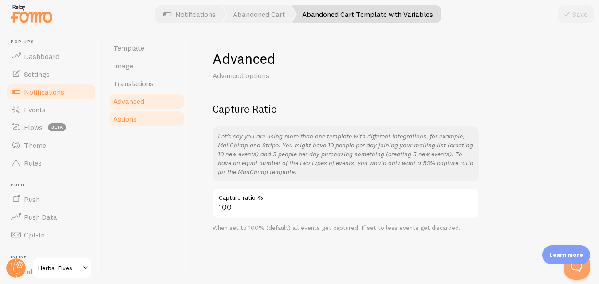
click at [131, 122] on span "Actions" at bounding box center [125, 118] width 24 height 9
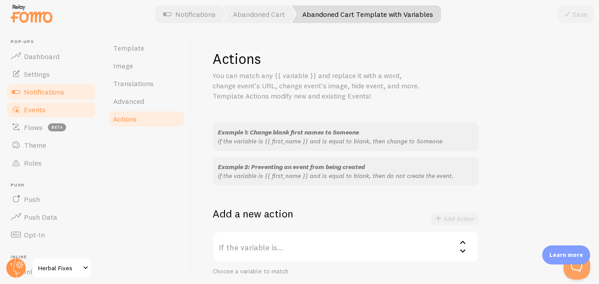
click at [50, 113] on link "Events" at bounding box center [50, 110] width 91 height 18
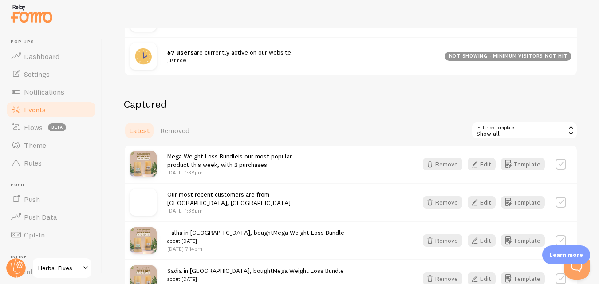
scroll to position [177, 0]
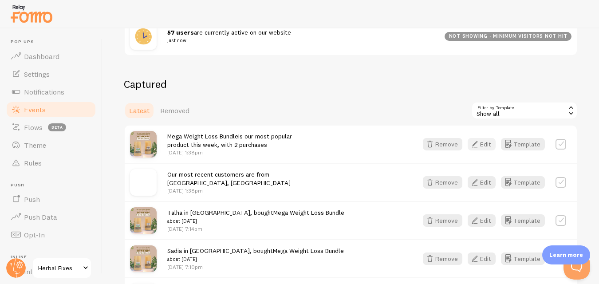
click at [482, 146] on button "Edit" at bounding box center [481, 144] width 28 height 12
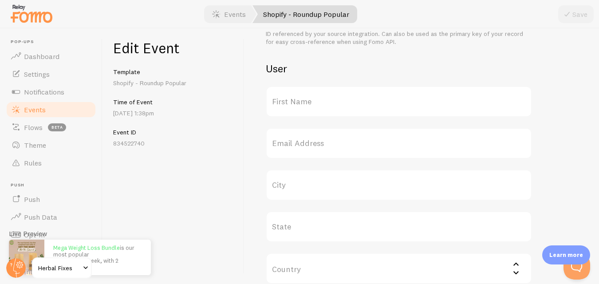
scroll to position [437, 0]
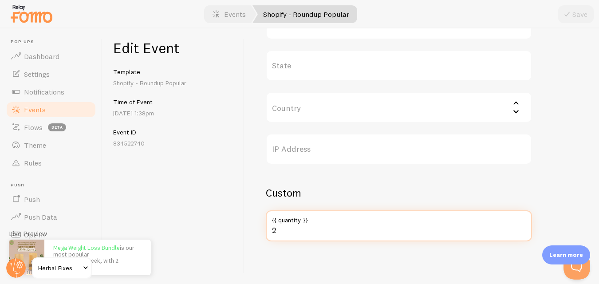
click at [286, 230] on input "2" at bounding box center [399, 225] width 266 height 31
type input "51"
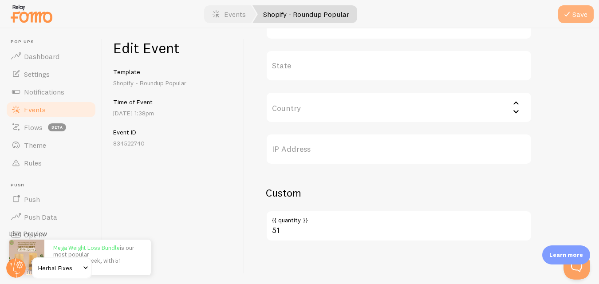
click at [578, 13] on button "Save" at bounding box center [575, 14] width 35 height 18
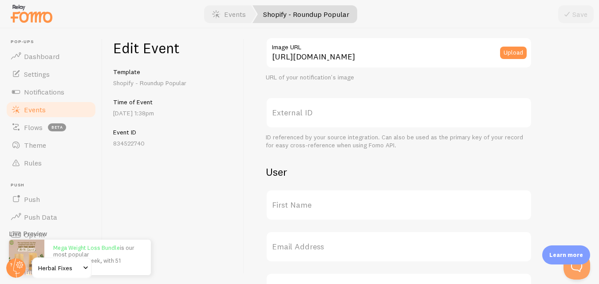
scroll to position [171, 0]
click at [61, 109] on link "Events" at bounding box center [50, 110] width 91 height 18
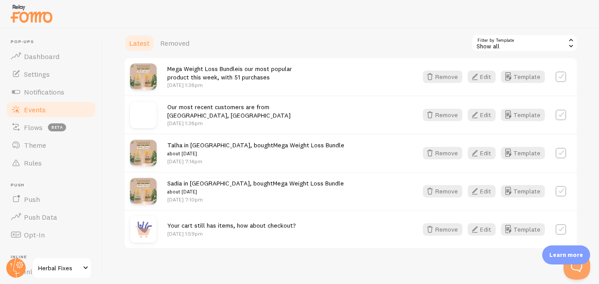
scroll to position [252, 0]
